Goal: Understand site structure: Understand site structure

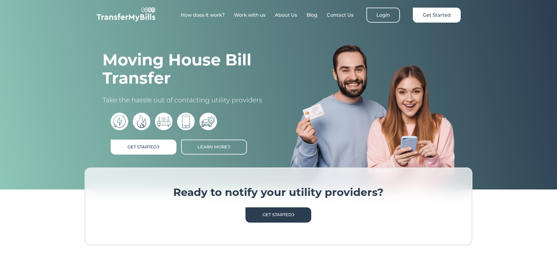
click at [216, 14] on link "How does it work?" at bounding box center [203, 15] width 44 height 6
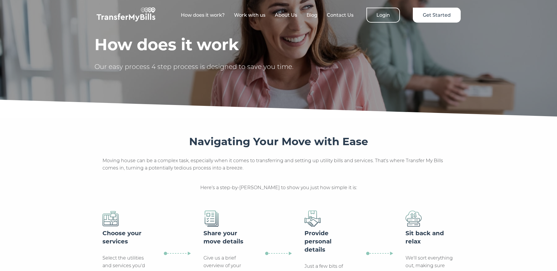
click at [256, 16] on link "Work with us" at bounding box center [249, 15] width 31 height 6
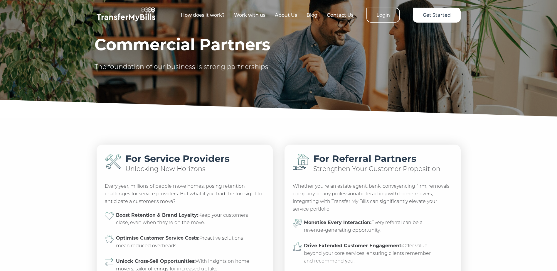
click at [201, 16] on link "How does it work?" at bounding box center [203, 15] width 44 height 6
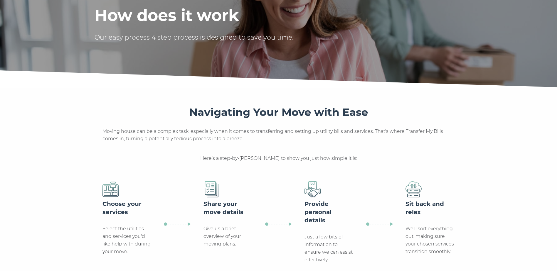
scroll to position [235, 0]
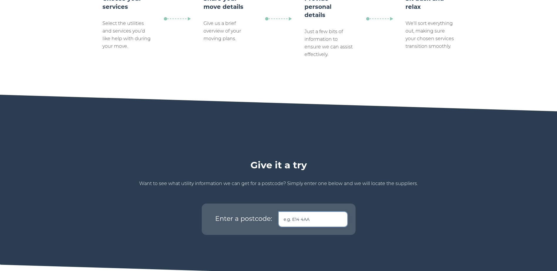
click at [296, 216] on input "text" at bounding box center [313, 219] width 69 height 15
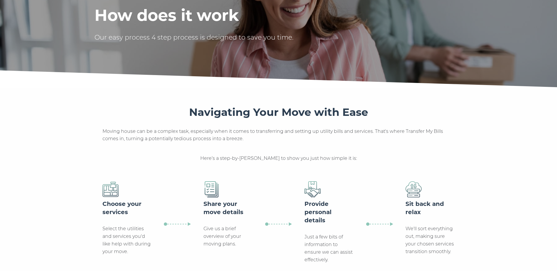
scroll to position [0, 0]
